Goal: Information Seeking & Learning: Check status

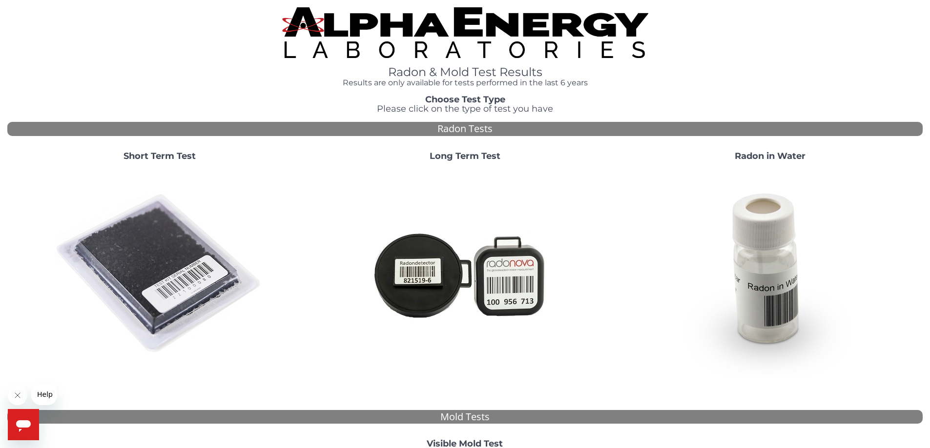
scroll to position [156, 0]
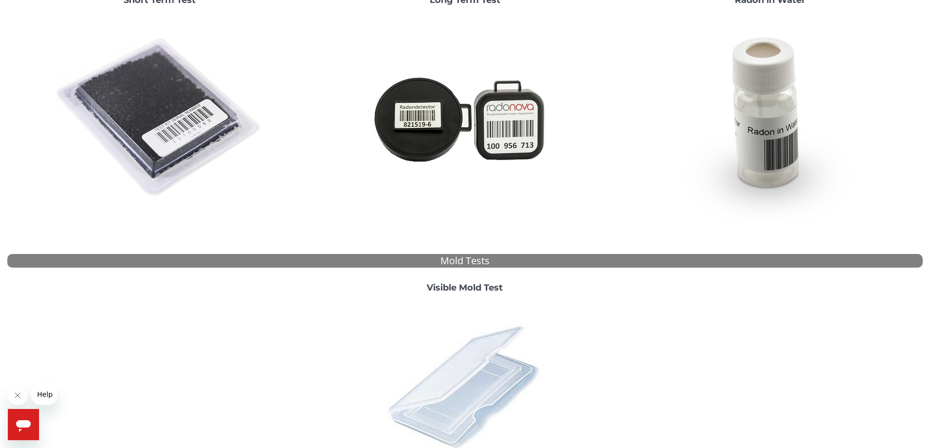
click at [481, 364] on img at bounding box center [464, 386] width 171 height 171
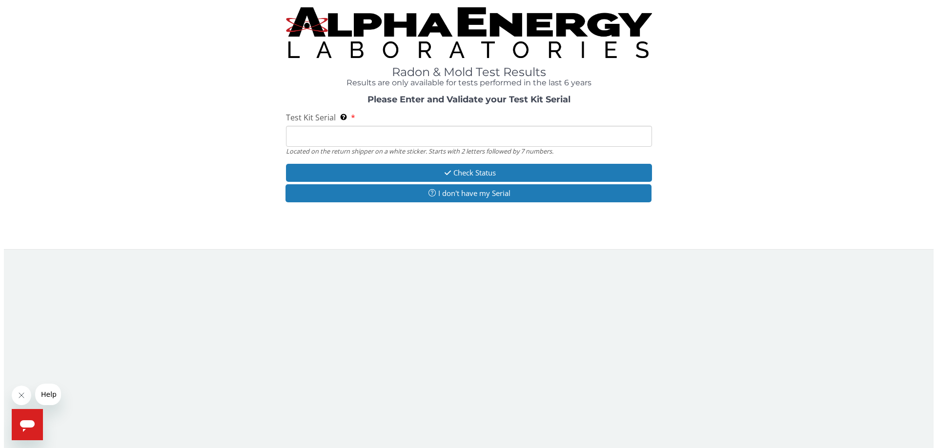
scroll to position [0, 0]
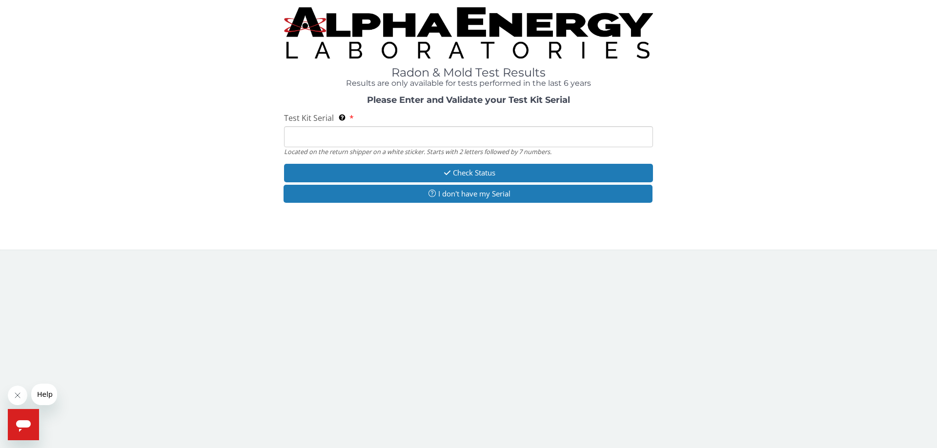
click at [287, 131] on input "Test Kit Serial Located on the return shipper on a white sticker. Starts with 2…" at bounding box center [468, 136] width 369 height 21
paste input "ML180093"
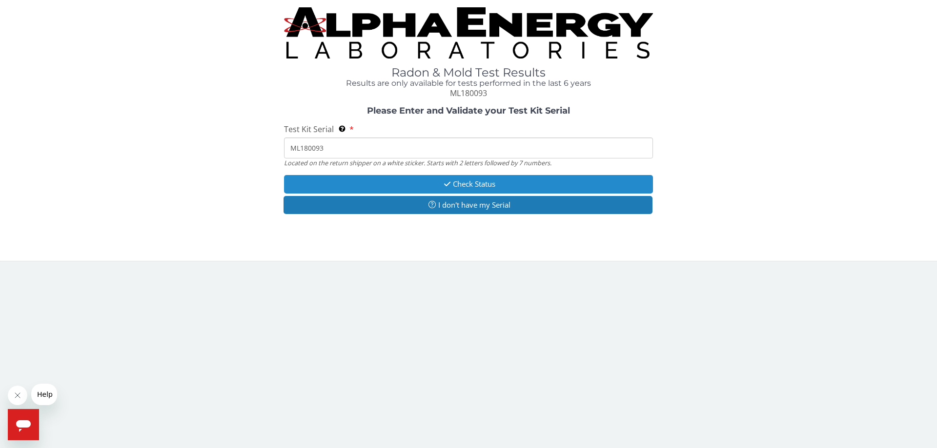
type input "ML180093"
click at [452, 176] on button "Check Status" at bounding box center [468, 184] width 369 height 18
